Goal: Register for event/course

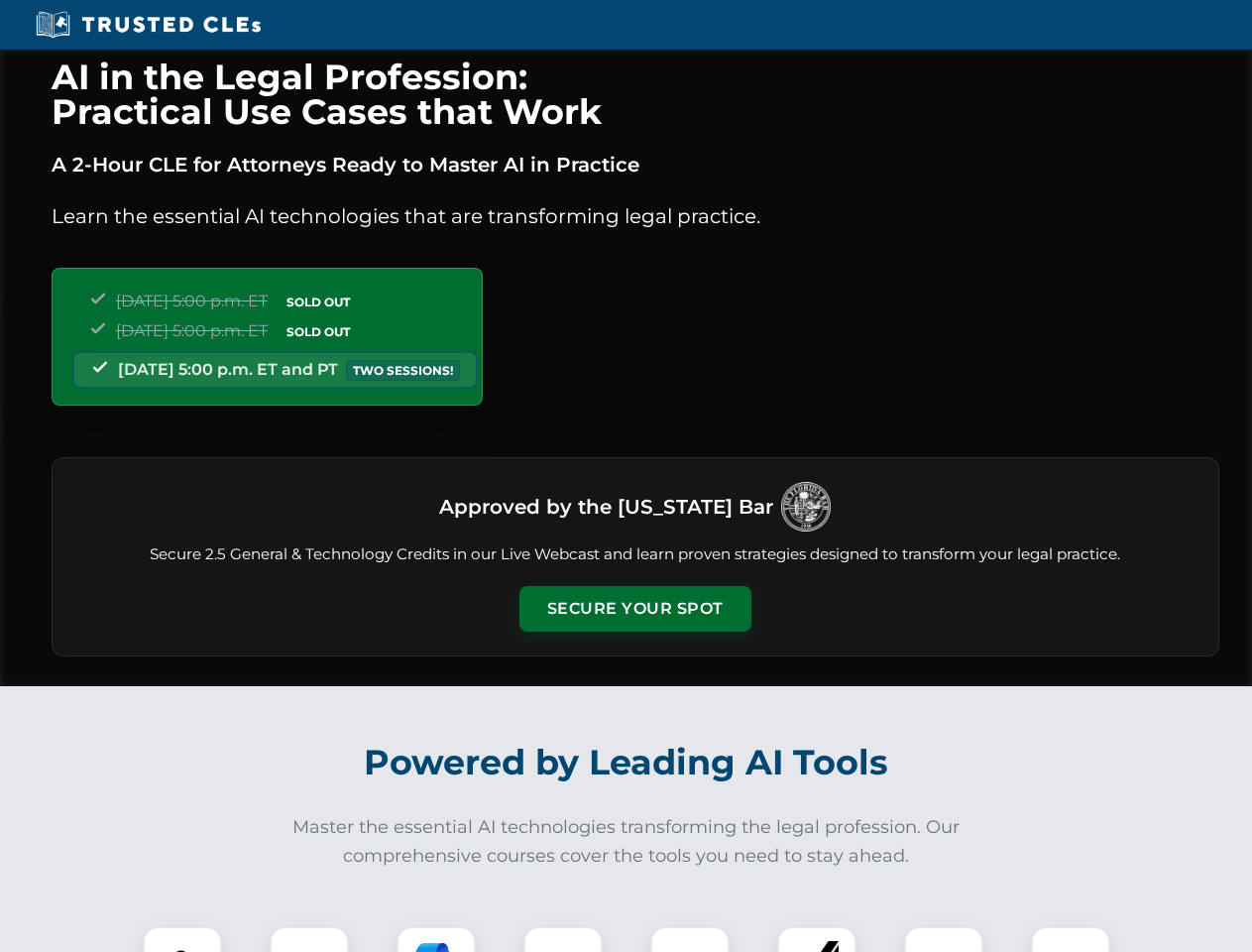
click at [635, 609] on button "Secure Your Spot" at bounding box center [636, 609] width 232 height 46
click at [183, 939] on img at bounding box center [183, 966] width 58 height 58
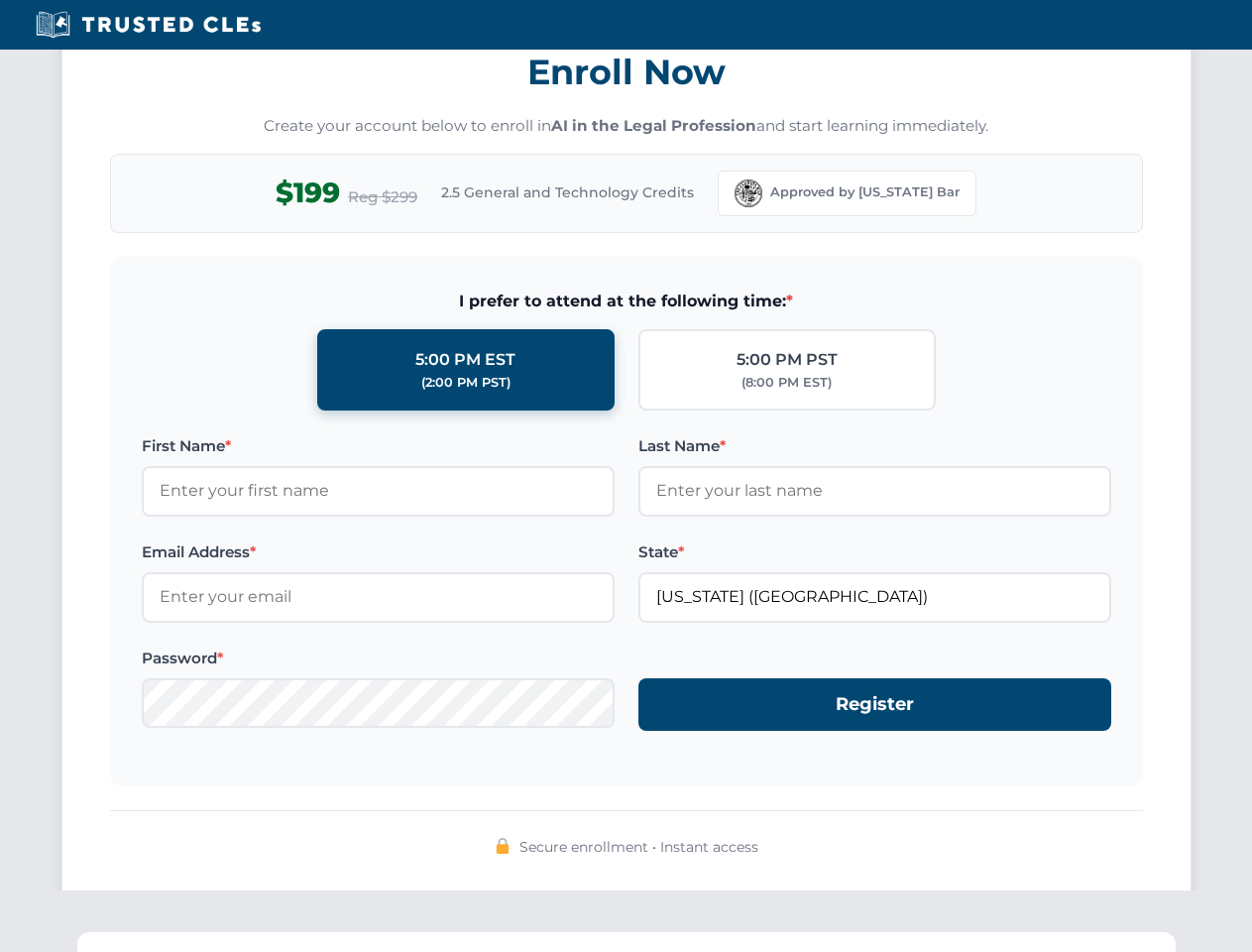
scroll to position [1946, 0]
